Goal: Transaction & Acquisition: Book appointment/travel/reservation

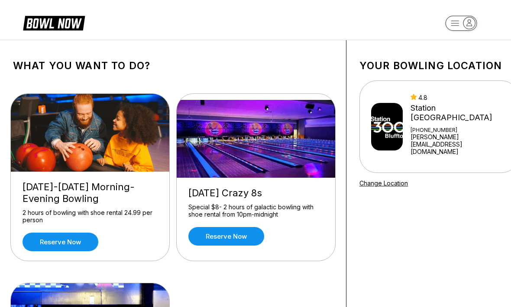
click at [70, 243] on link "Reserve now" at bounding box center [61, 242] width 76 height 19
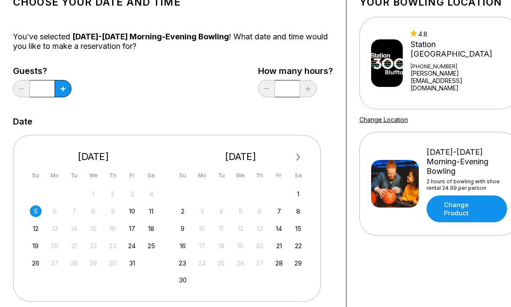
scroll to position [66, 0]
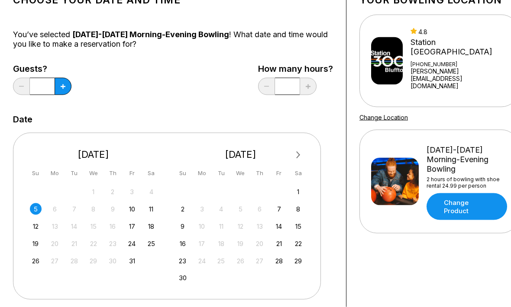
click at [66, 87] on button at bounding box center [63, 86] width 17 height 17
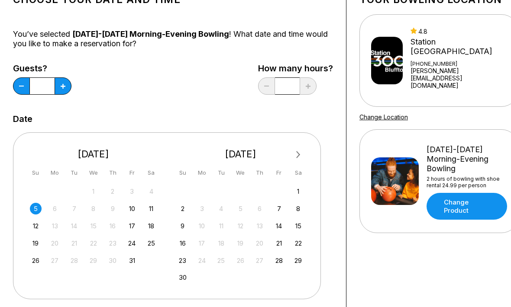
click at [64, 87] on icon at bounding box center [63, 86] width 5 height 5
click at [73, 81] on div "Guests? * How many hours? *" at bounding box center [173, 81] width 320 height 35
click at [61, 87] on icon at bounding box center [63, 86] width 5 height 5
click at [66, 87] on button at bounding box center [63, 85] width 17 height 17
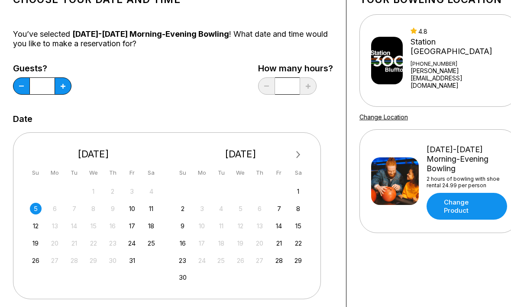
click at [62, 90] on button at bounding box center [63, 85] width 17 height 17
click at [61, 93] on button at bounding box center [63, 85] width 17 height 17
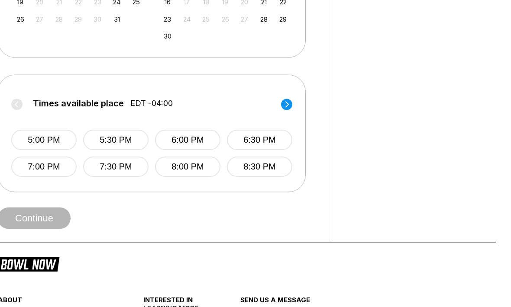
scroll to position [308, 15]
click at [285, 104] on circle at bounding box center [286, 104] width 11 height 11
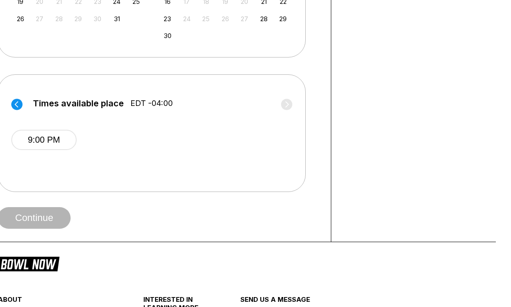
click at [20, 105] on circle at bounding box center [16, 104] width 11 height 11
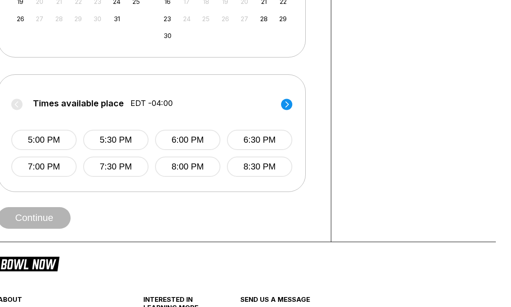
click at [282, 103] on circle at bounding box center [286, 104] width 11 height 11
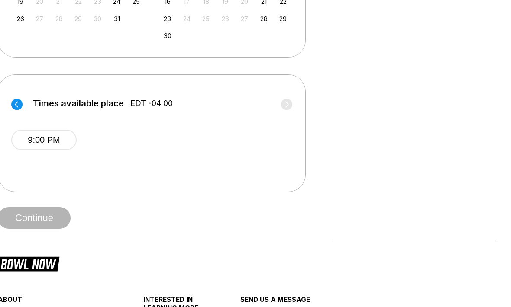
click at [17, 107] on circle at bounding box center [16, 104] width 11 height 11
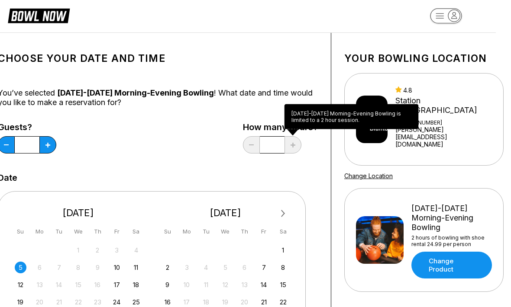
scroll to position [7, 0]
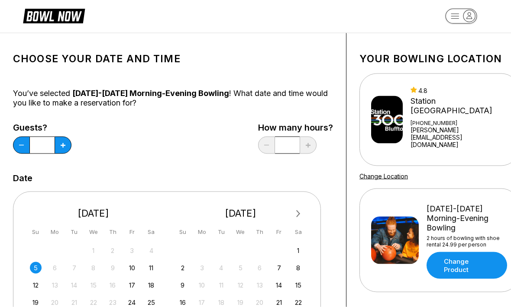
click at [17, 147] on button at bounding box center [21, 145] width 17 height 17
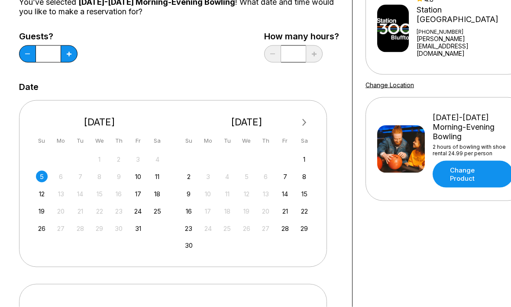
scroll to position [96, 0]
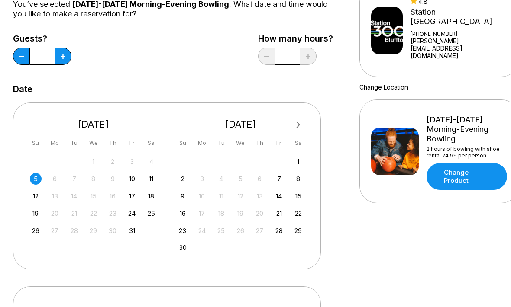
click at [27, 57] on button at bounding box center [21, 56] width 17 height 17
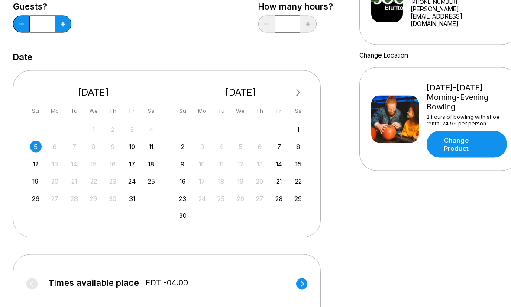
scroll to position [120, 0]
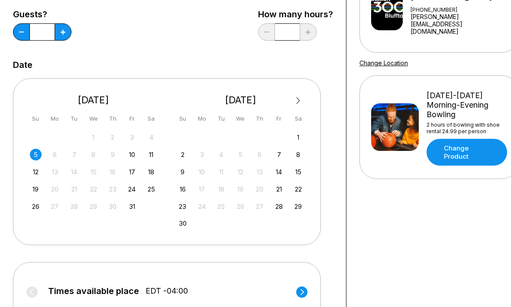
click at [19, 34] on button at bounding box center [21, 31] width 17 height 17
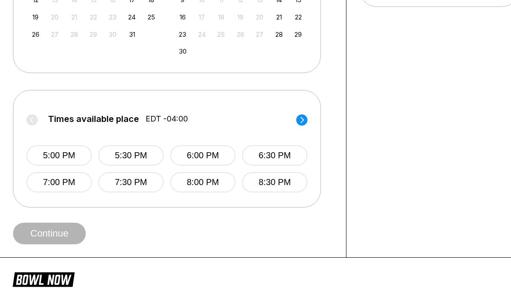
scroll to position [299, 0]
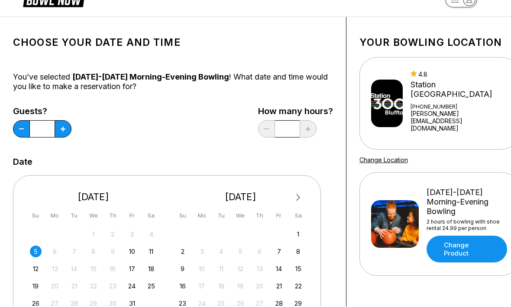
click at [68, 127] on button at bounding box center [63, 129] width 17 height 17
click at [66, 129] on button at bounding box center [63, 128] width 17 height 17
type input "*"
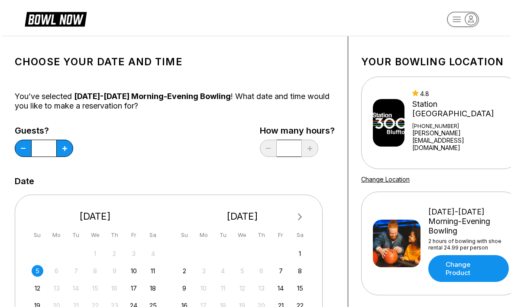
scroll to position [0, 0]
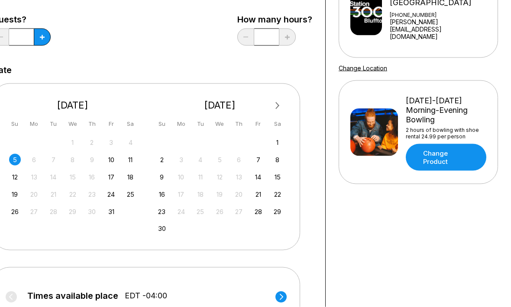
scroll to position [115, 21]
